Goal: Task Accomplishment & Management: Use online tool/utility

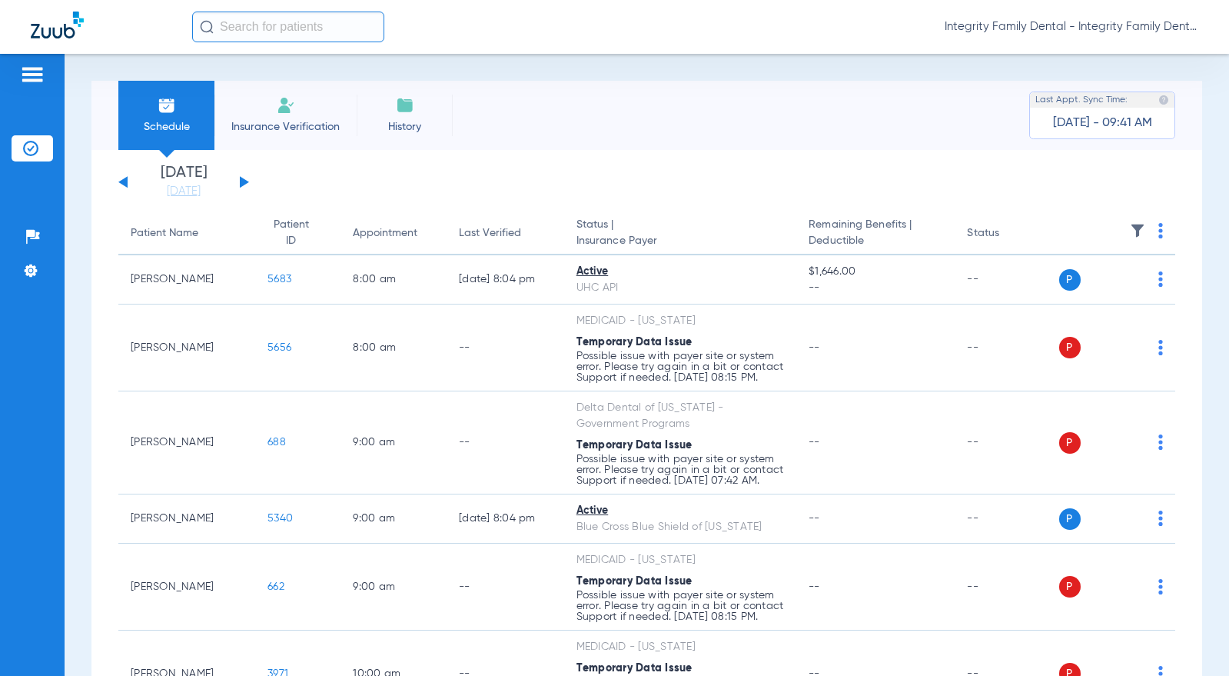
click at [277, 121] on span "Insurance Verification" at bounding box center [285, 126] width 119 height 15
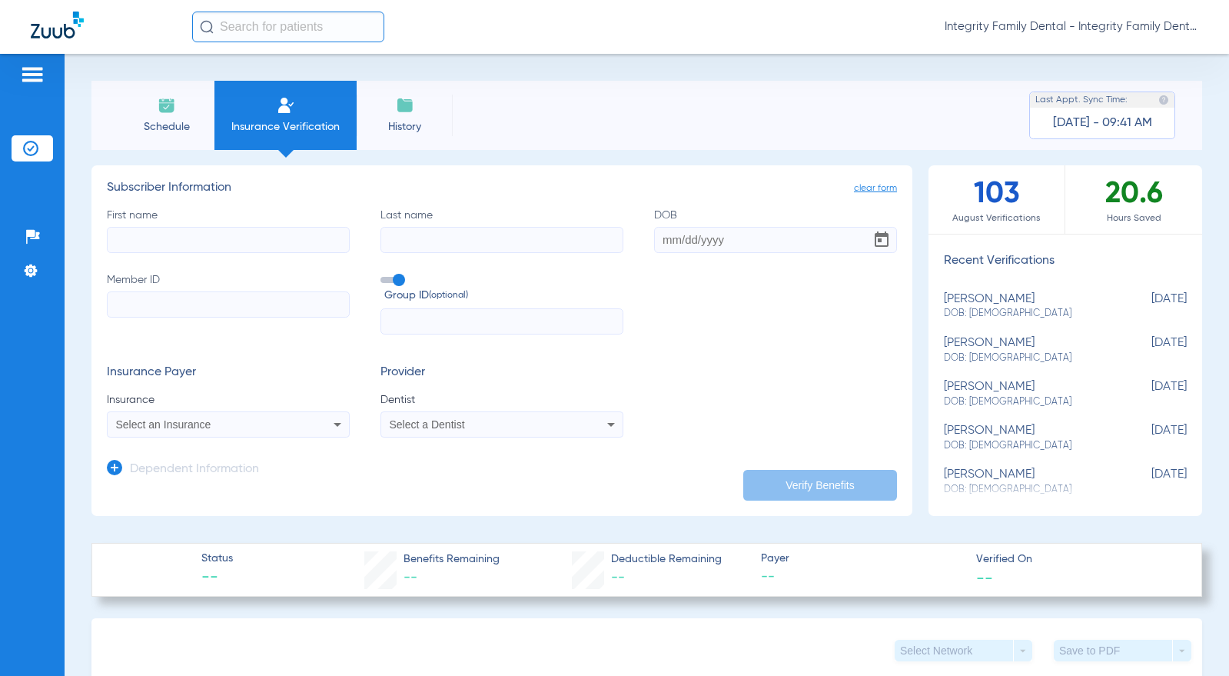
drag, startPoint x: 288, startPoint y: 318, endPoint x: 245, endPoint y: 303, distance: 45.7
paste input "XXA967536749"
type input "XXA967536749"
paste input "Florin"
type input "Florin"
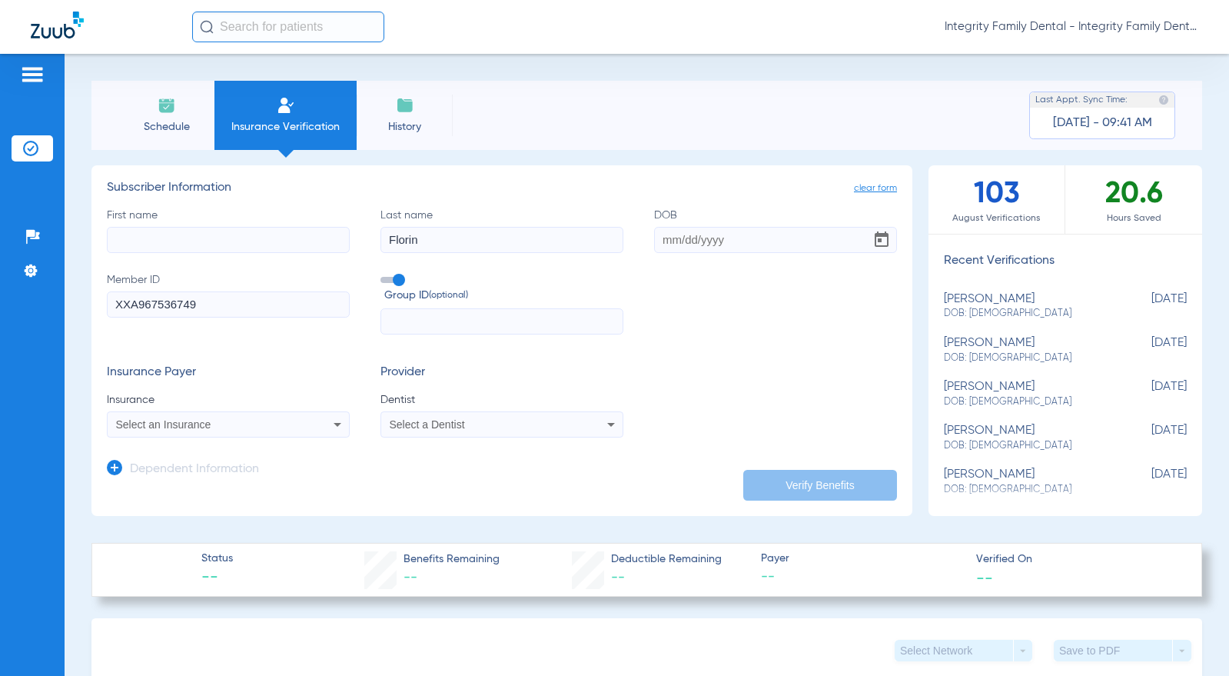
paste input "[PERSON_NAME]"
type input "[PERSON_NAME]"
paste input "[DATE]"
type input "[DATE]"
click at [274, 436] on mat-select "Select an Insurance" at bounding box center [228, 424] width 243 height 26
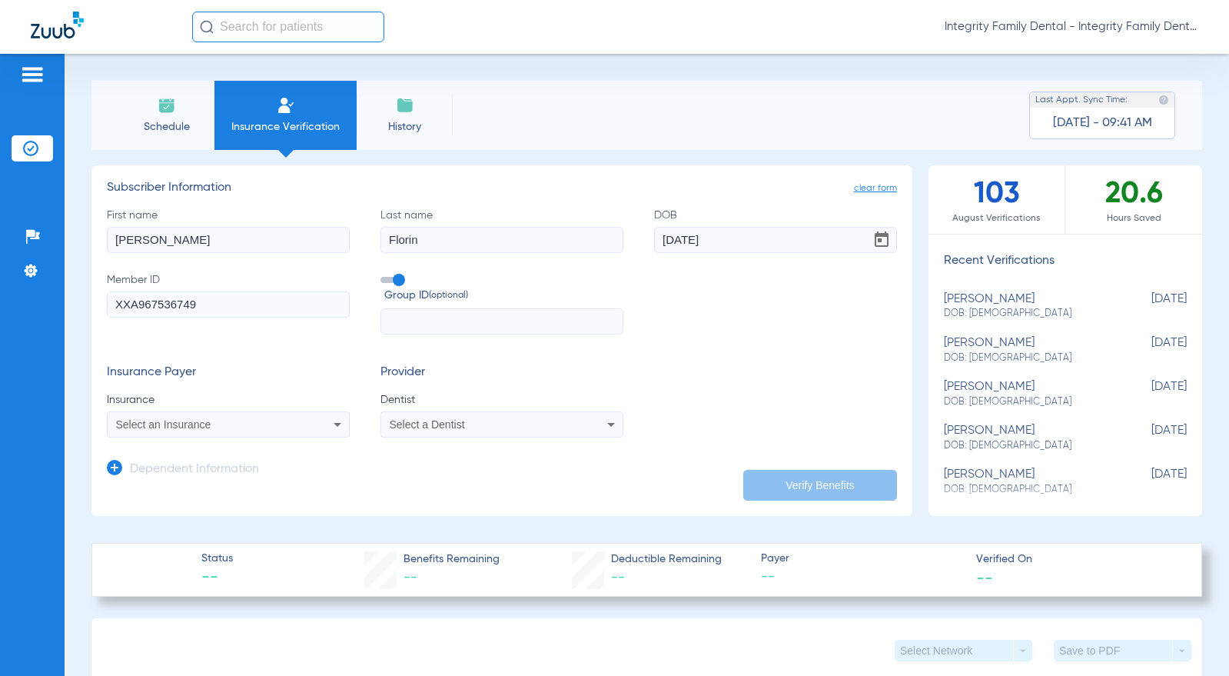
click at [277, 427] on div "Select an Insurance" at bounding box center [206, 424] width 180 height 11
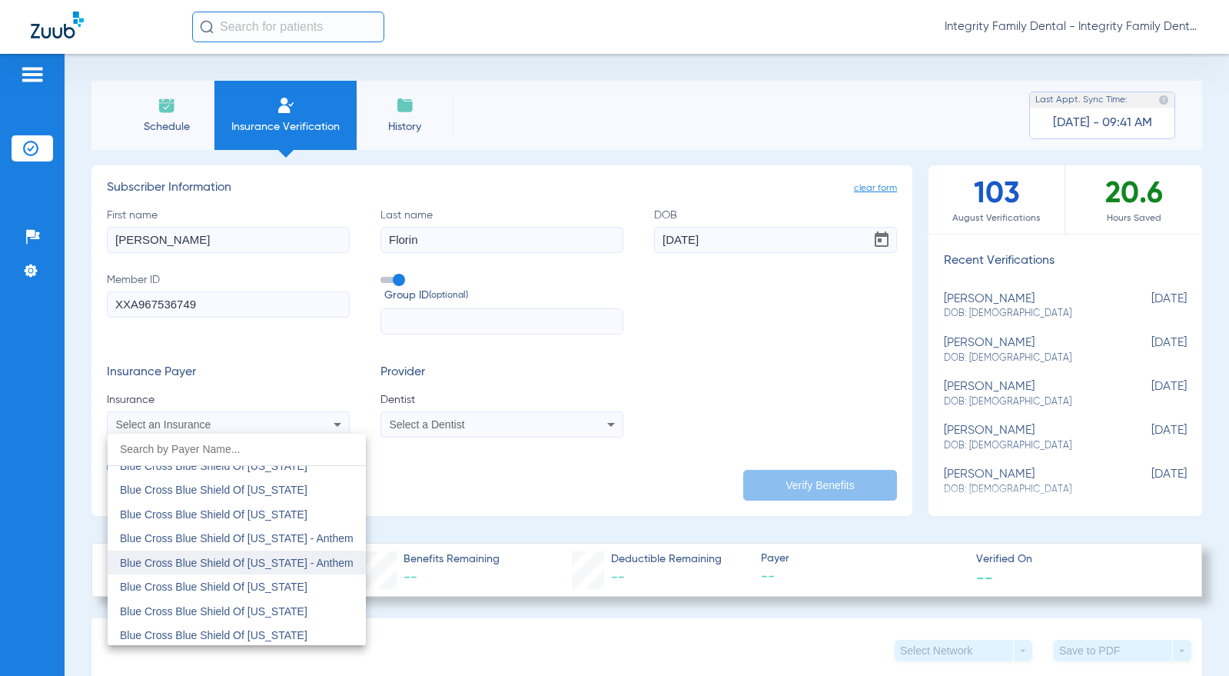
scroll to position [1538, 0]
click at [301, 470] on span "Blue Cross Blue Shield Of [US_STATE]" at bounding box center [214, 467] width 188 height 12
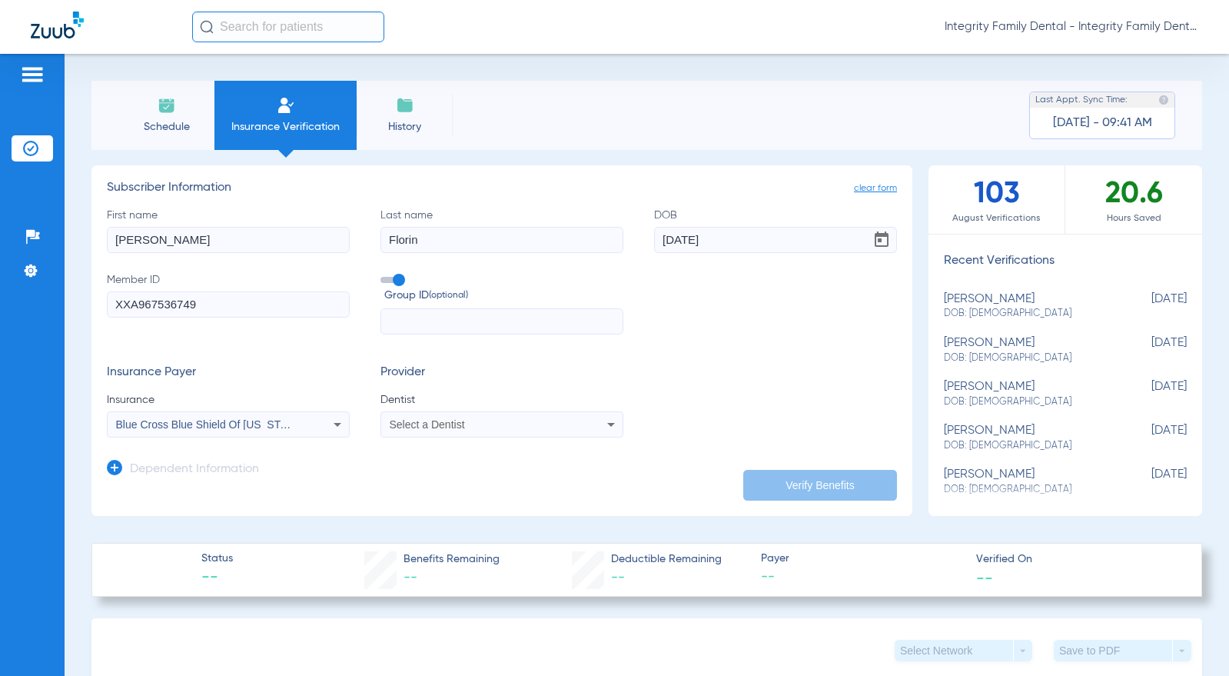
click at [439, 422] on span "Select a Dentist" at bounding box center [427, 424] width 75 height 12
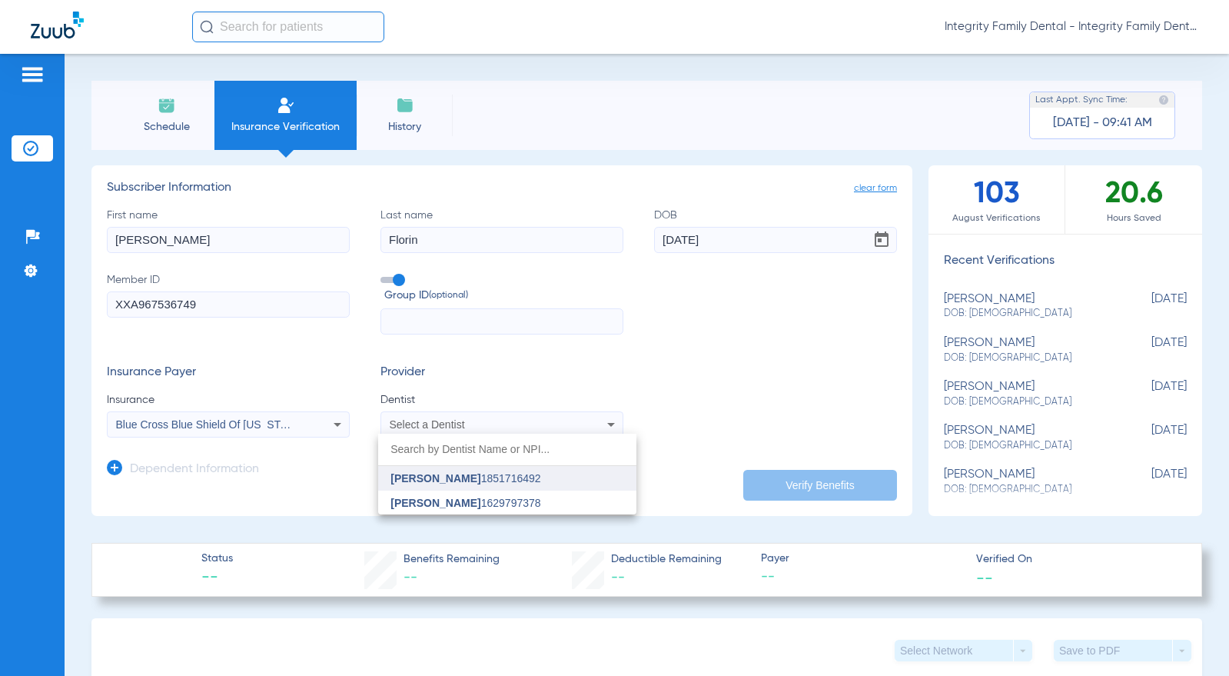
click at [443, 474] on span "[PERSON_NAME]" at bounding box center [436, 478] width 90 height 12
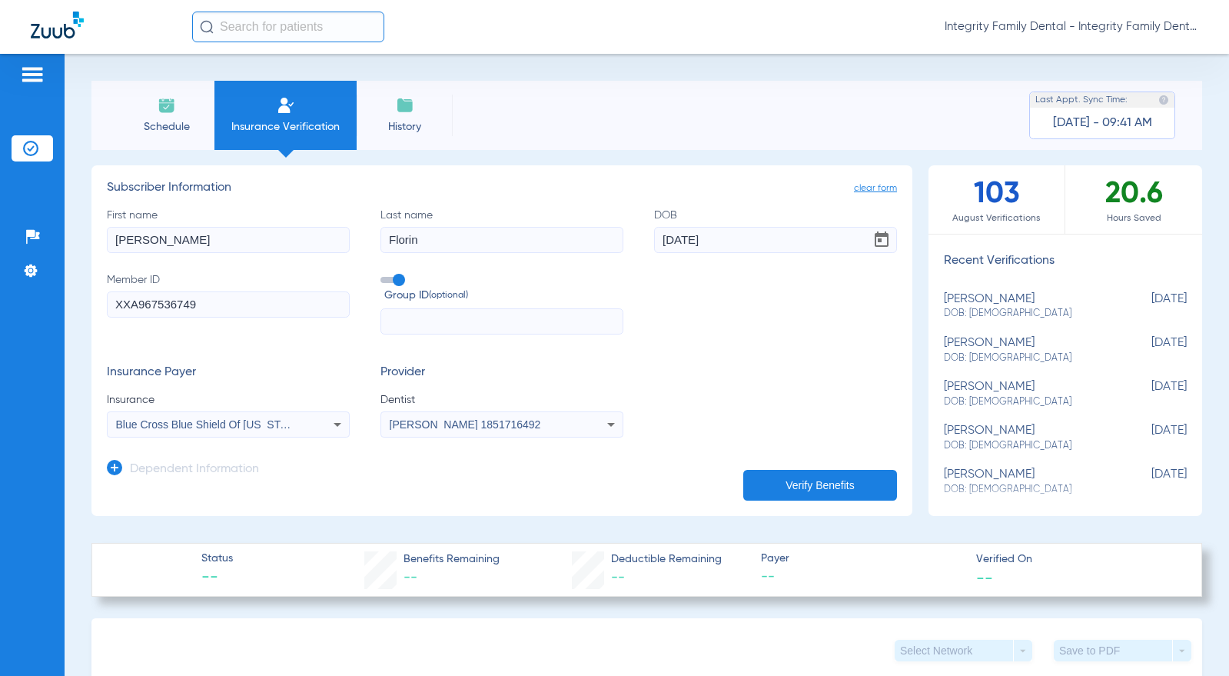
click at [840, 482] on button "Verify Benefits" at bounding box center [820, 485] width 154 height 31
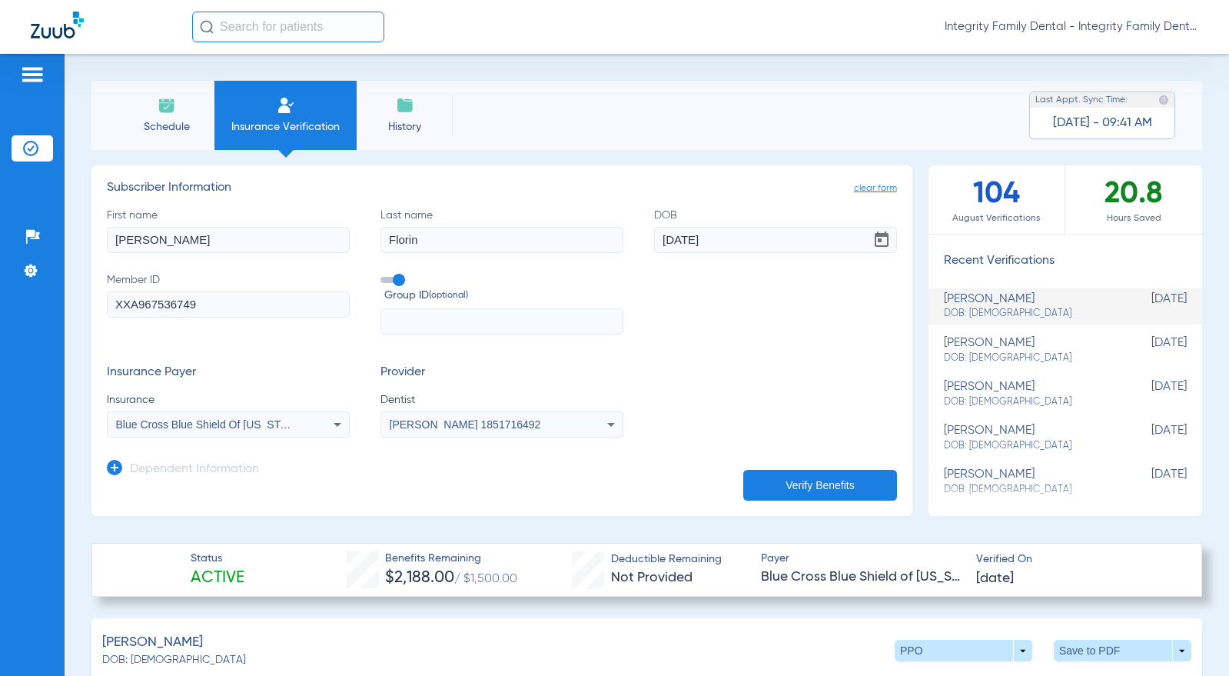
scroll to position [231, 0]
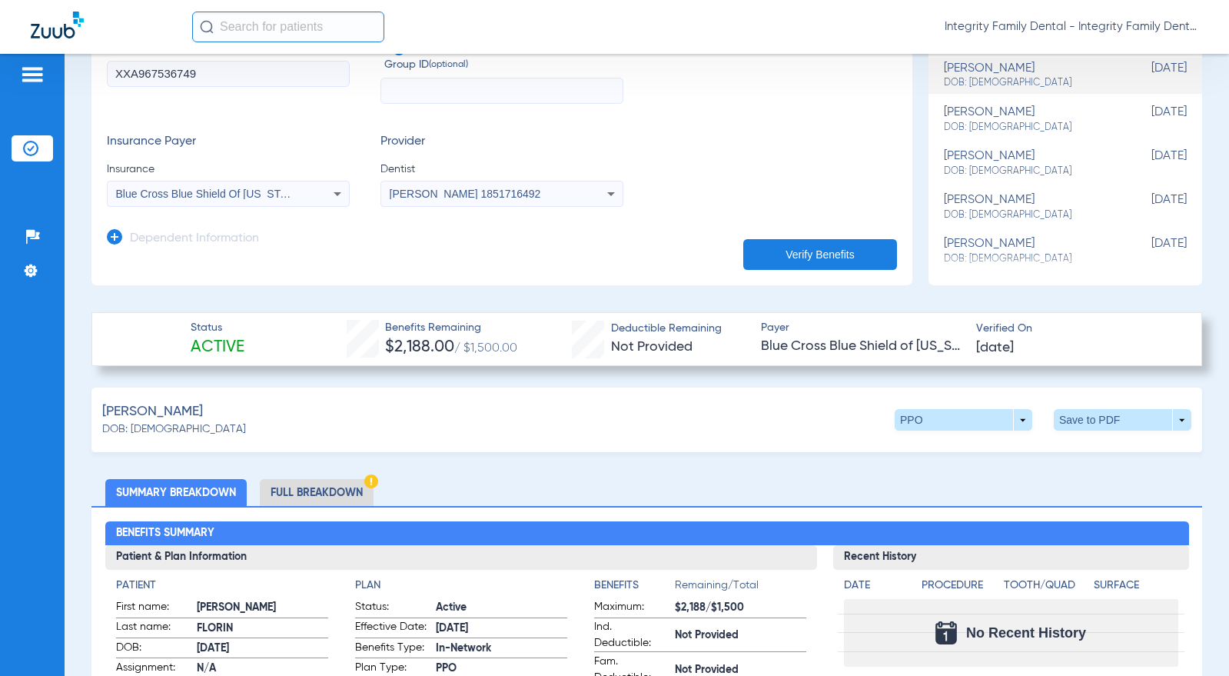
click at [289, 487] on li "Full Breakdown" at bounding box center [317, 492] width 114 height 27
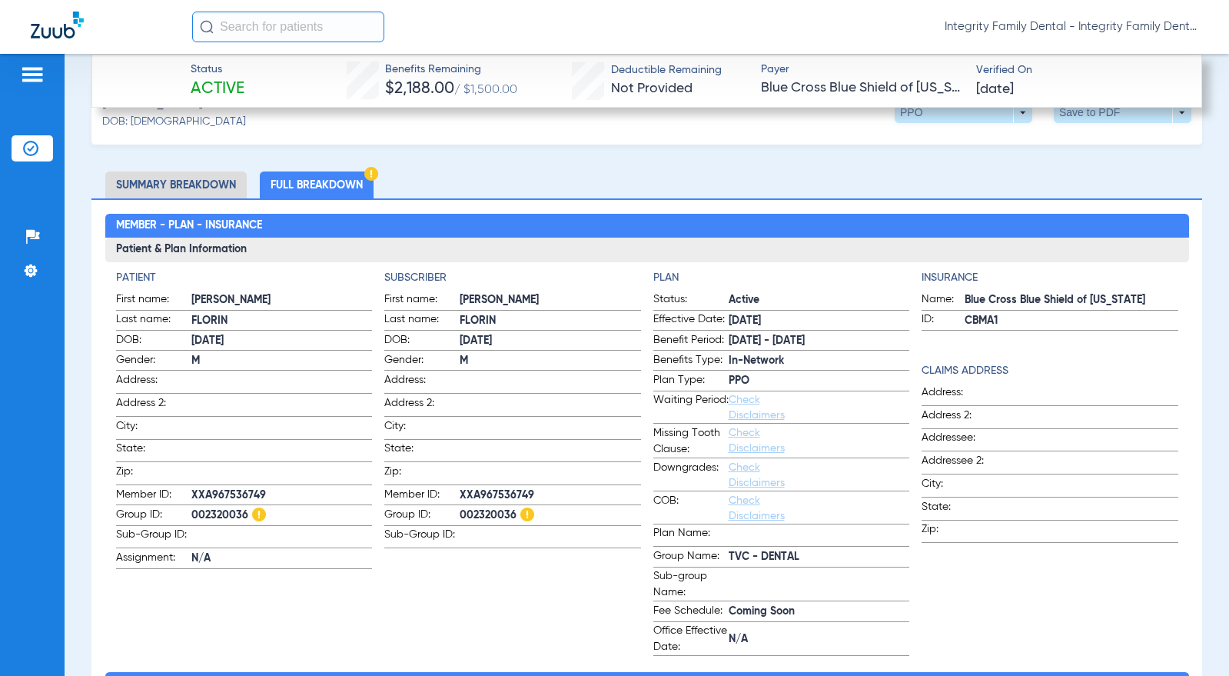
scroll to position [384, 0]
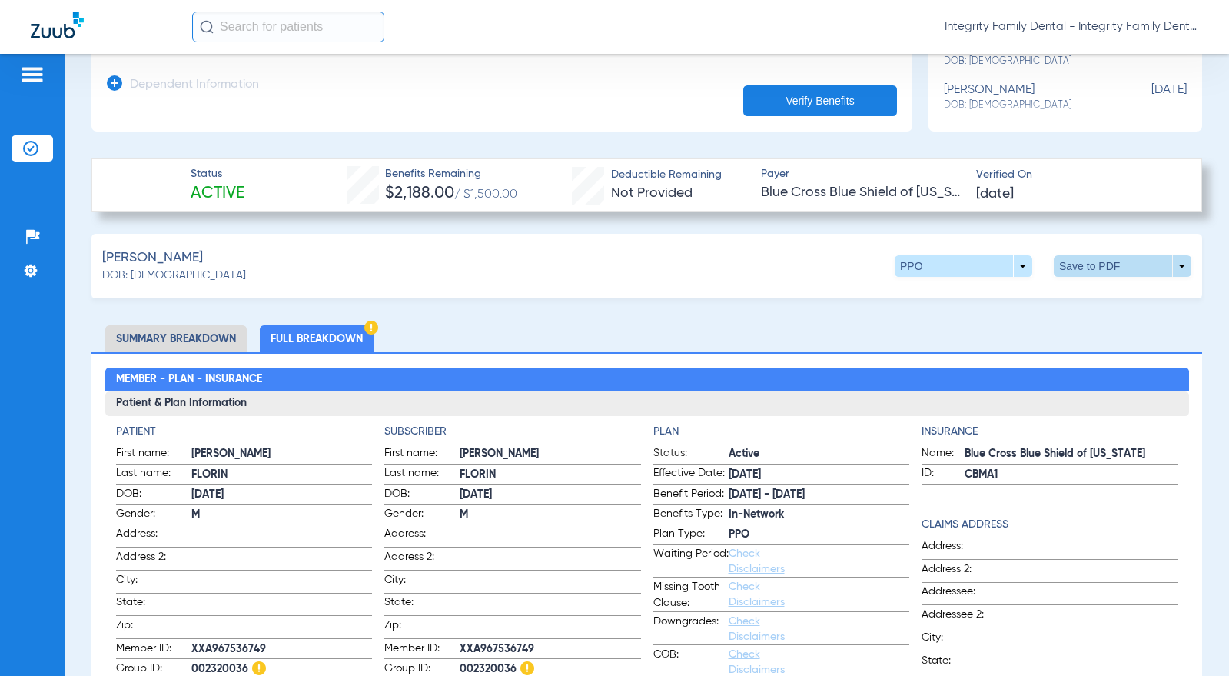
click at [1105, 268] on span at bounding box center [1123, 266] width 37 height 37
click at [1005, 298] on span "Save to PDF" at bounding box center [996, 295] width 61 height 11
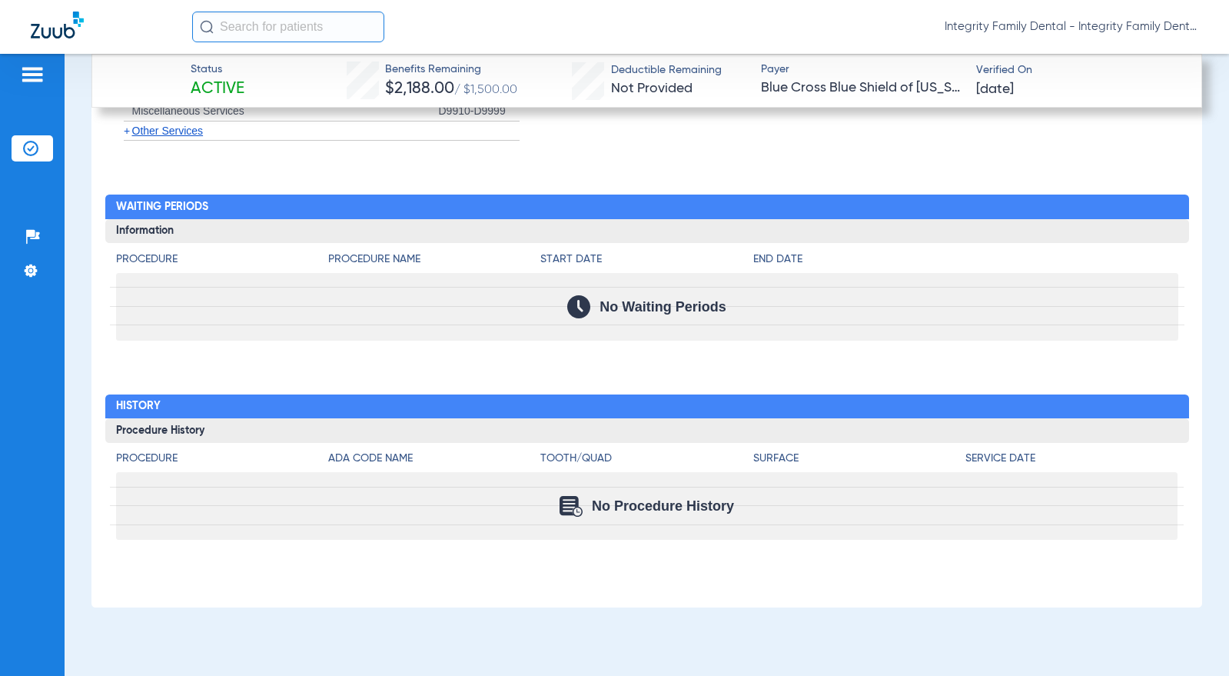
scroll to position [2508, 0]
